Goal: Task Accomplishment & Management: Use online tool/utility

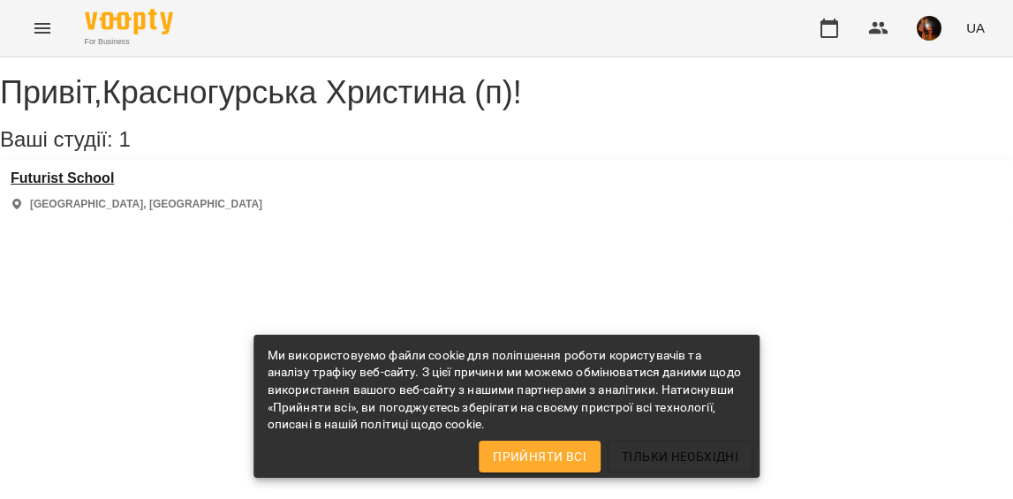
click at [88, 186] on h3 "Futurist School" at bounding box center [137, 178] width 252 height 16
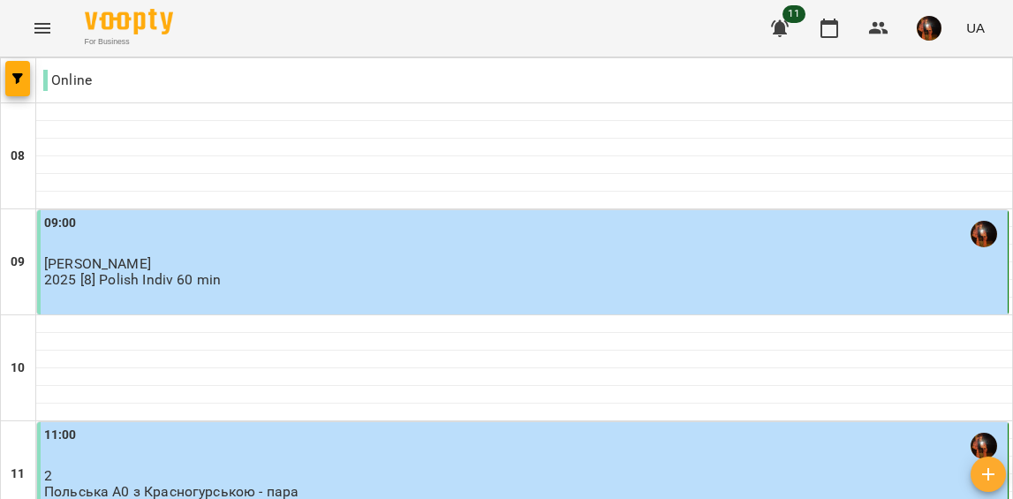
scroll to position [1181, 0]
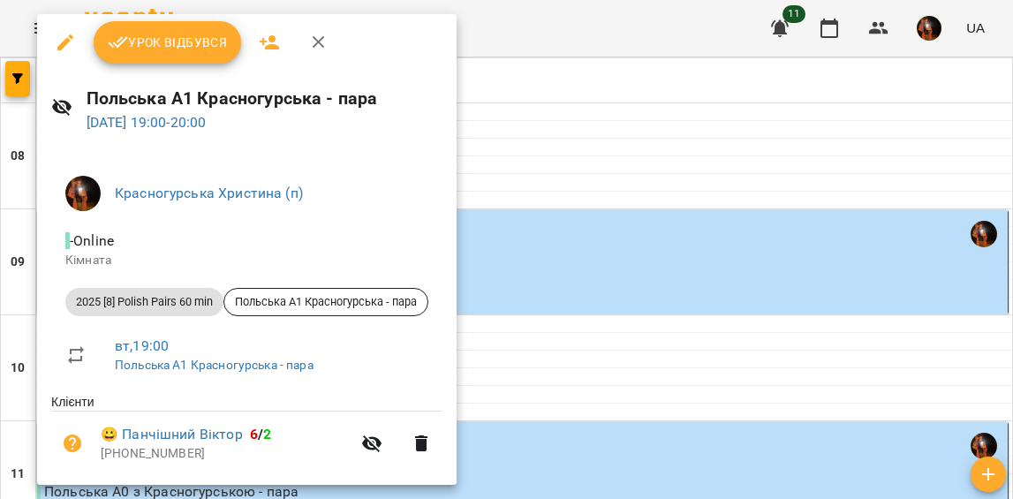
click at [167, 12] on div at bounding box center [506, 249] width 1013 height 499
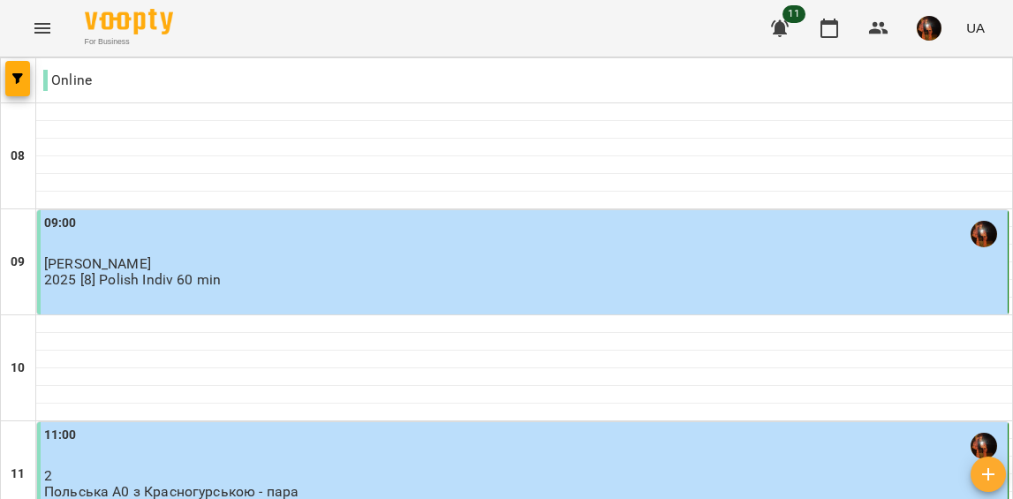
scroll to position [1124, 0]
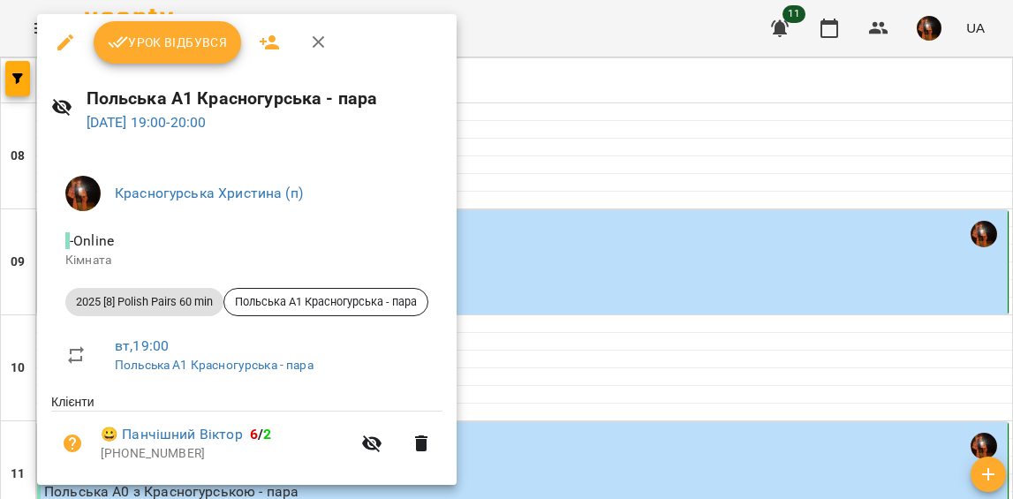
click at [170, 45] on span "Урок відбувся" at bounding box center [168, 42] width 120 height 21
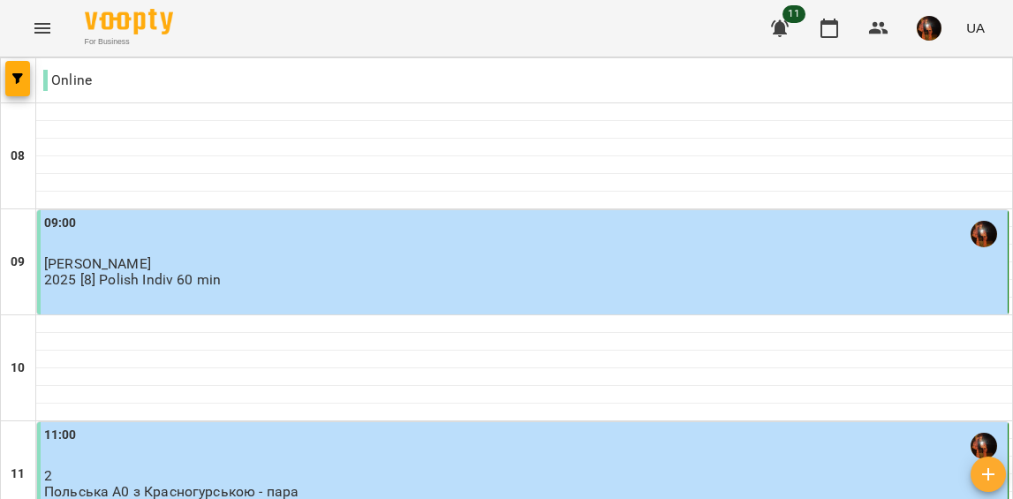
scroll to position [1131, 0]
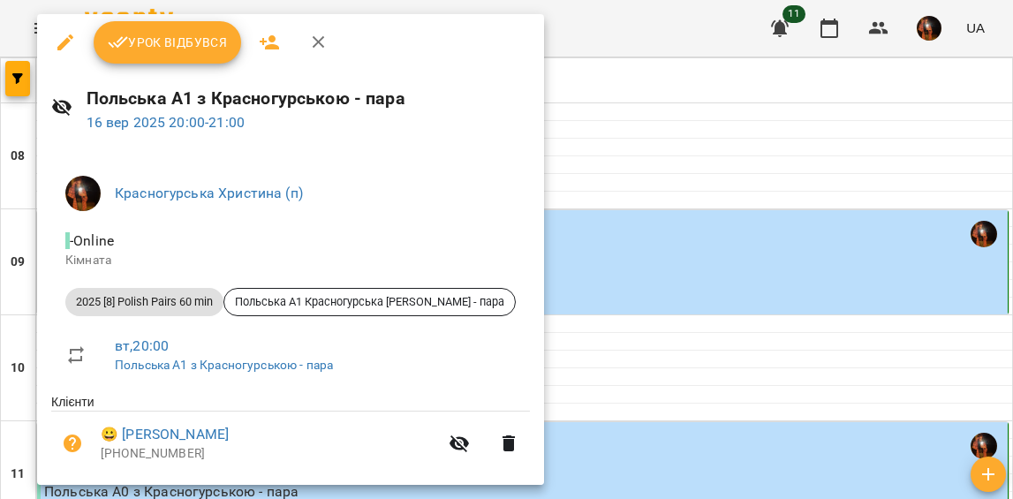
click at [200, 42] on span "Урок відбувся" at bounding box center [168, 42] width 120 height 21
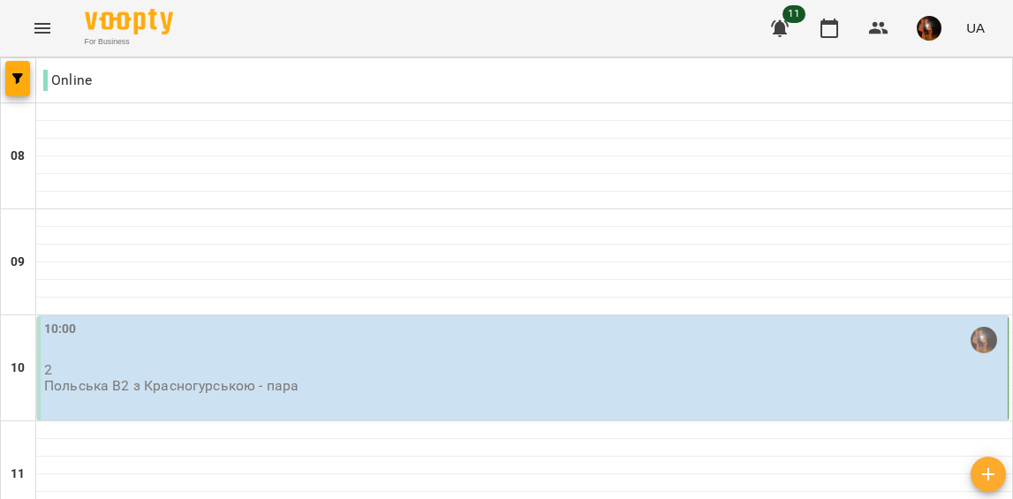
scroll to position [441, 0]
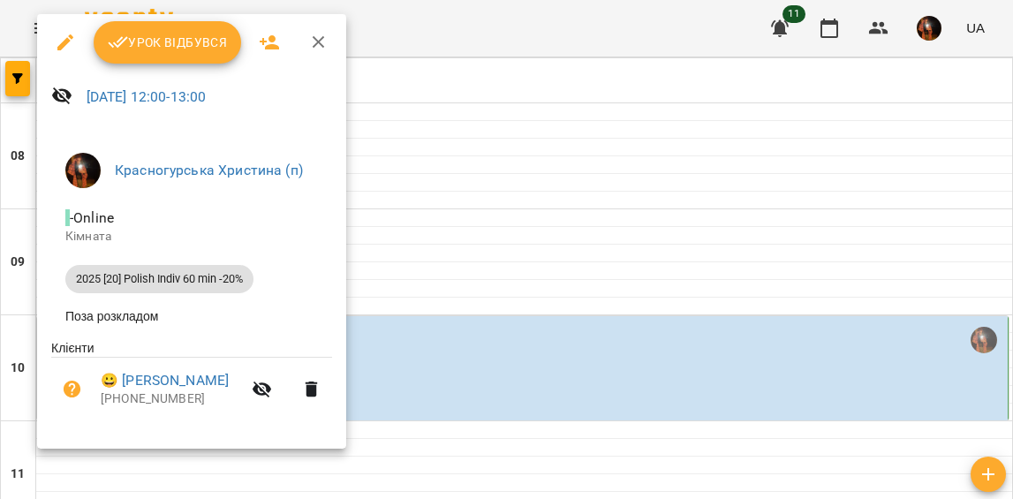
click at [212, 35] on span "Урок відбувся" at bounding box center [168, 42] width 120 height 21
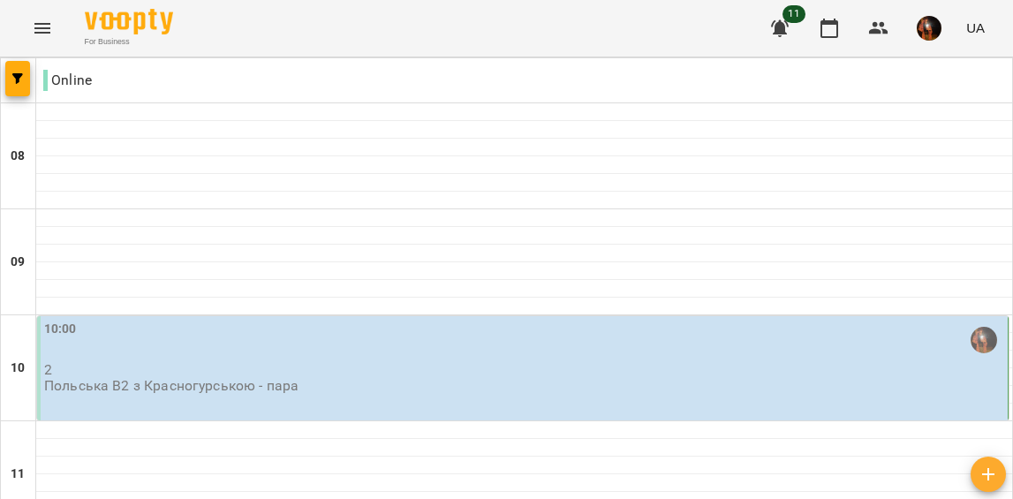
scroll to position [172, 0]
click at [227, 320] on div "10:00" at bounding box center [524, 340] width 960 height 41
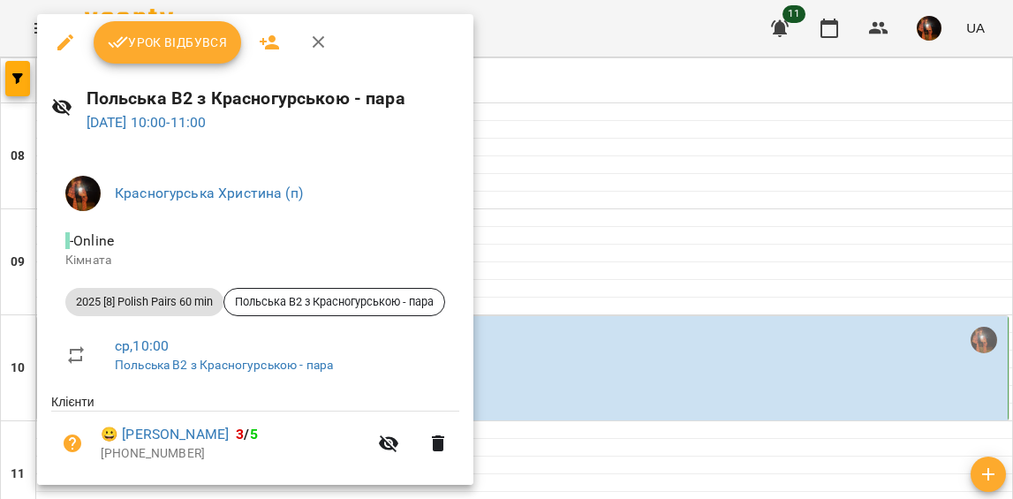
click at [145, 34] on span "Урок відбувся" at bounding box center [168, 42] width 120 height 21
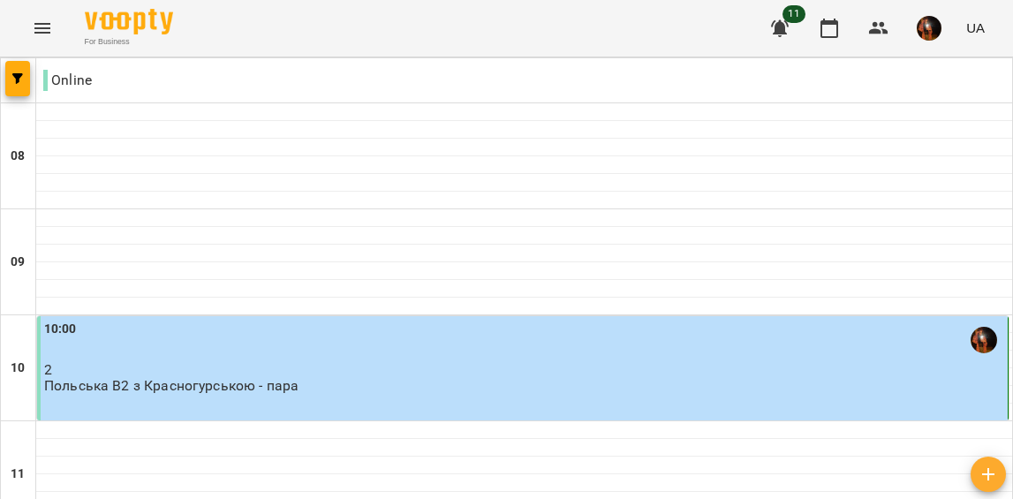
scroll to position [1310, 0]
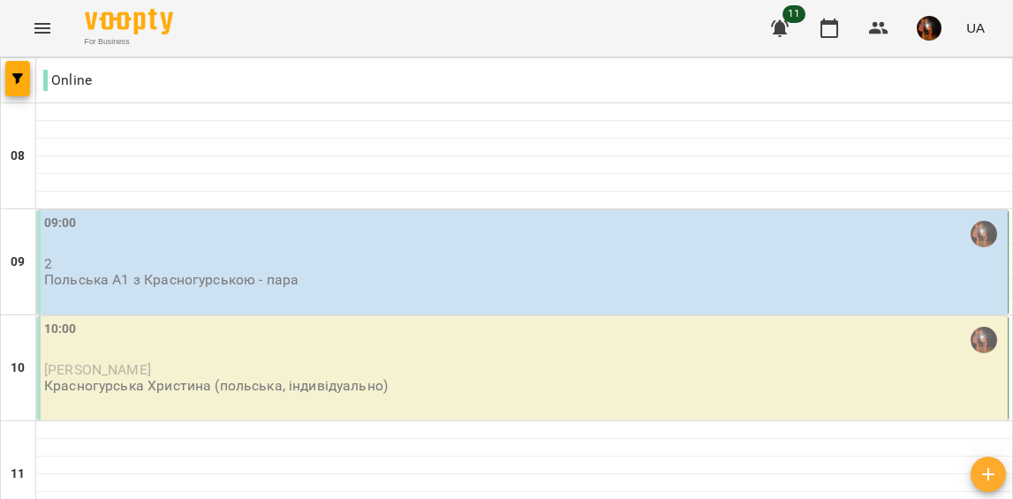
scroll to position [0, 0]
click at [922, 25] on img "button" at bounding box center [929, 28] width 25 height 25
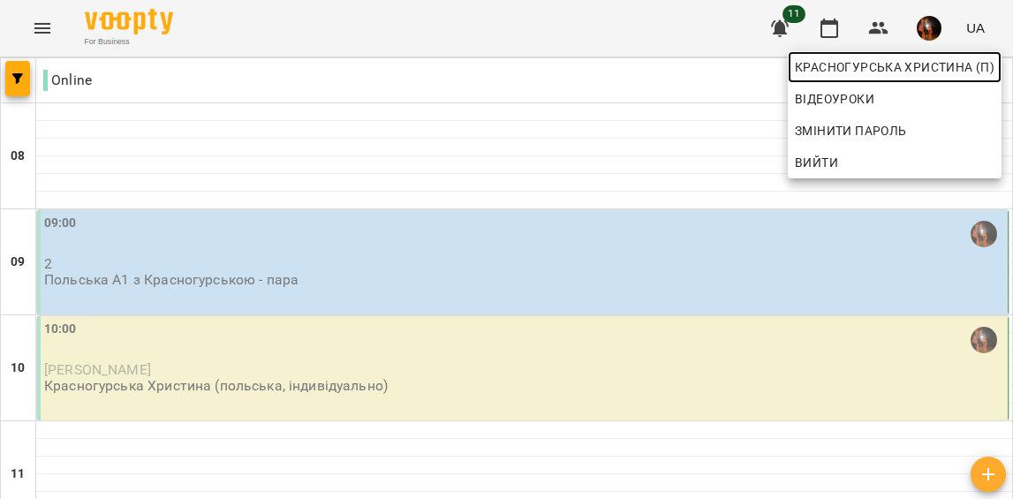
click at [826, 64] on span "Красногурська Христина (п)" at bounding box center [895, 67] width 200 height 21
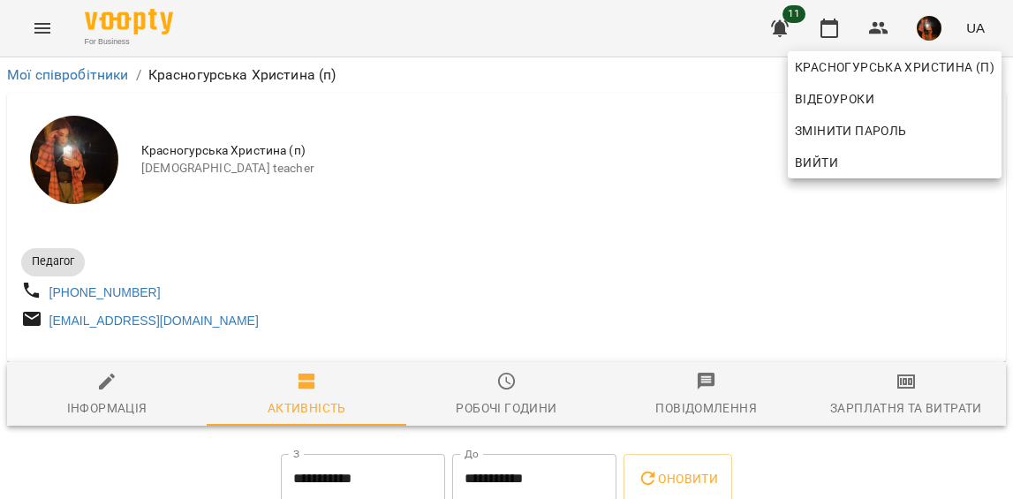
click at [911, 396] on div at bounding box center [506, 249] width 1013 height 499
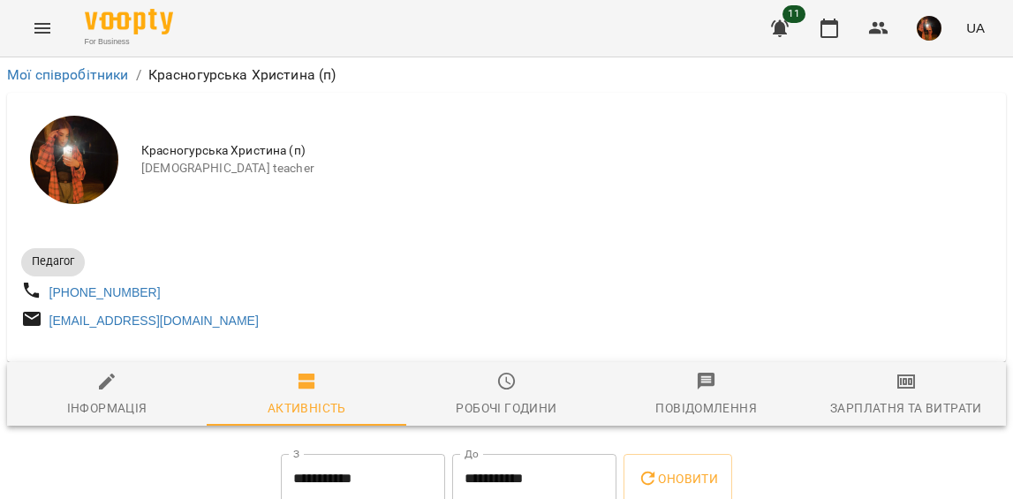
click at [888, 389] on span "Зарплатня та Витрати" at bounding box center [906, 395] width 178 height 48
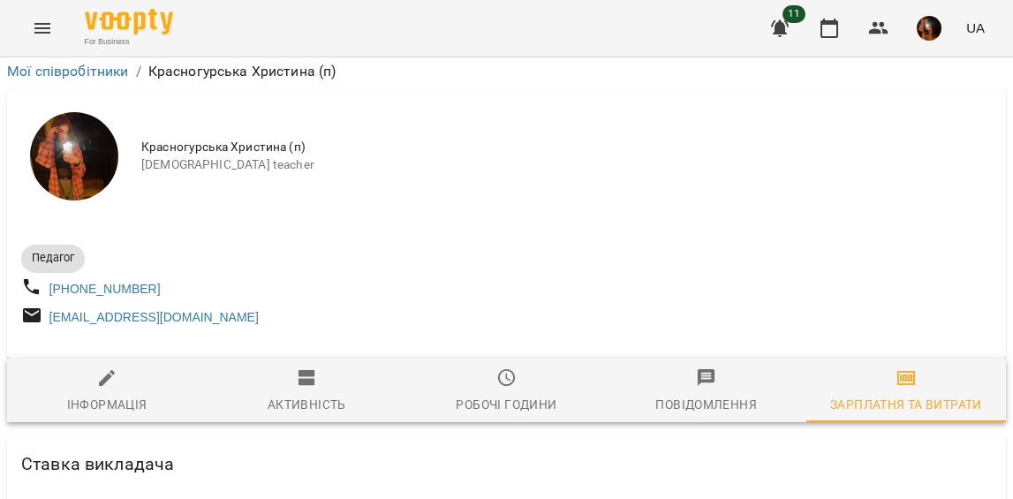
scroll to position [2025, 0]
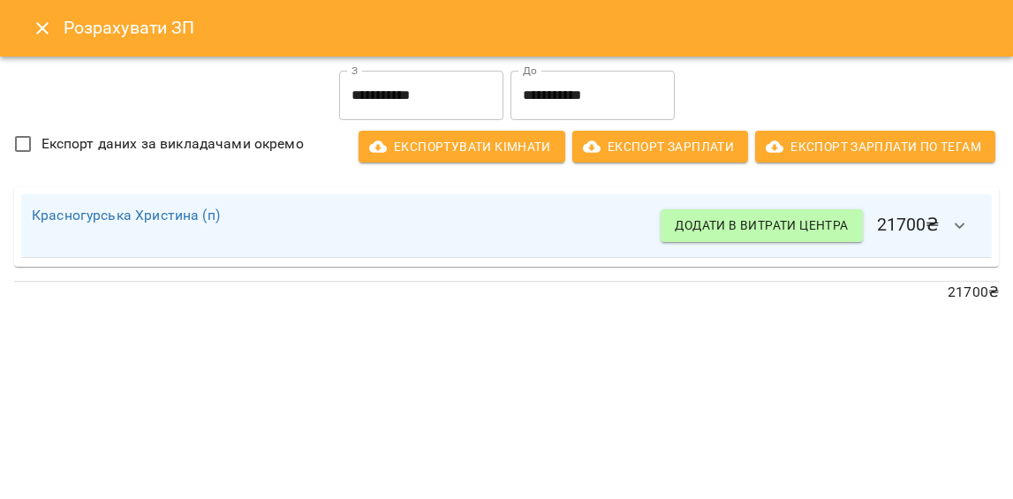
click at [48, 33] on icon "Close" at bounding box center [42, 28] width 12 height 12
